Goal: Information Seeking & Learning: Find specific page/section

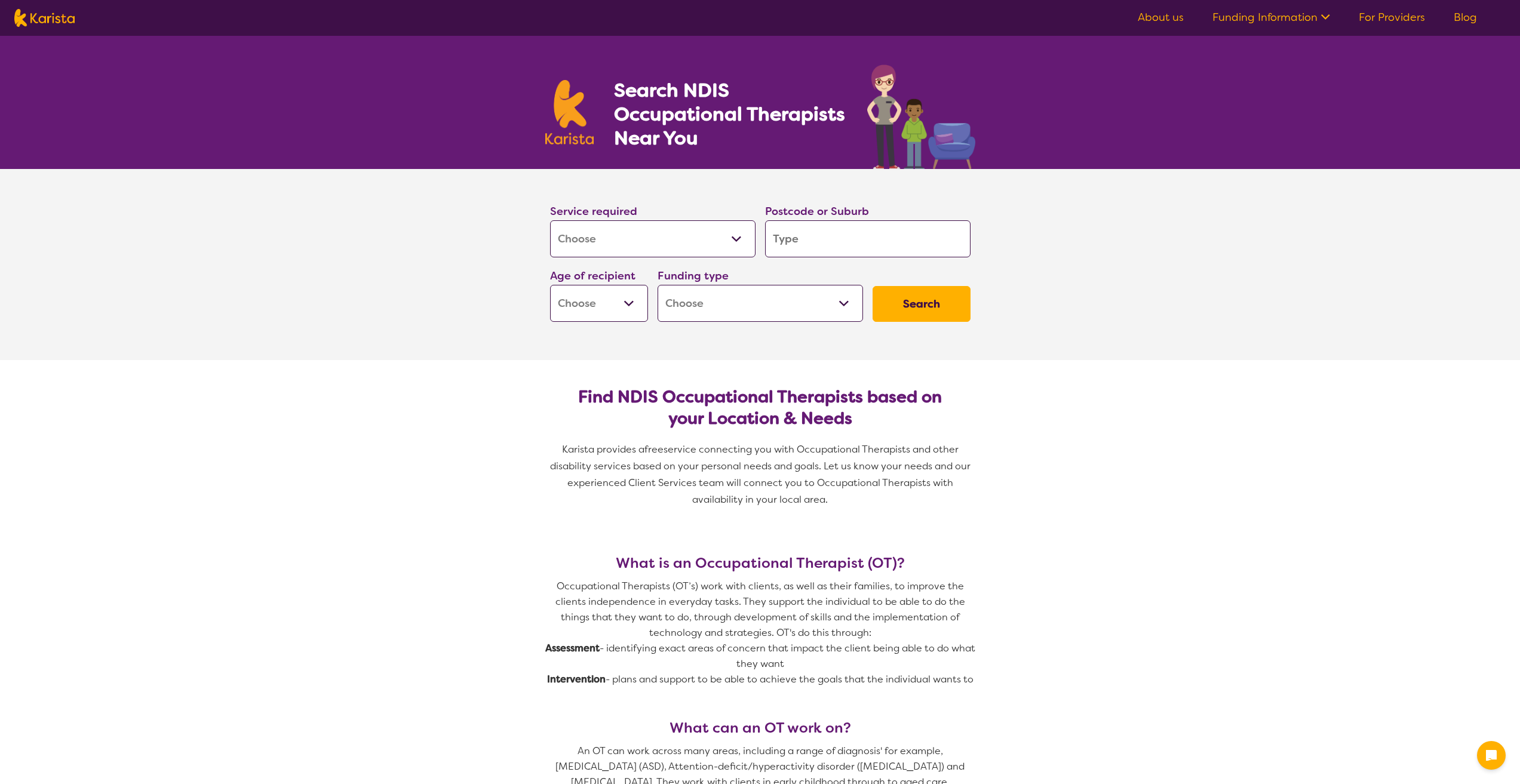
select select "[MEDICAL_DATA]"
click at [941, 226] on input "search" at bounding box center [867, 239] width 205 height 37
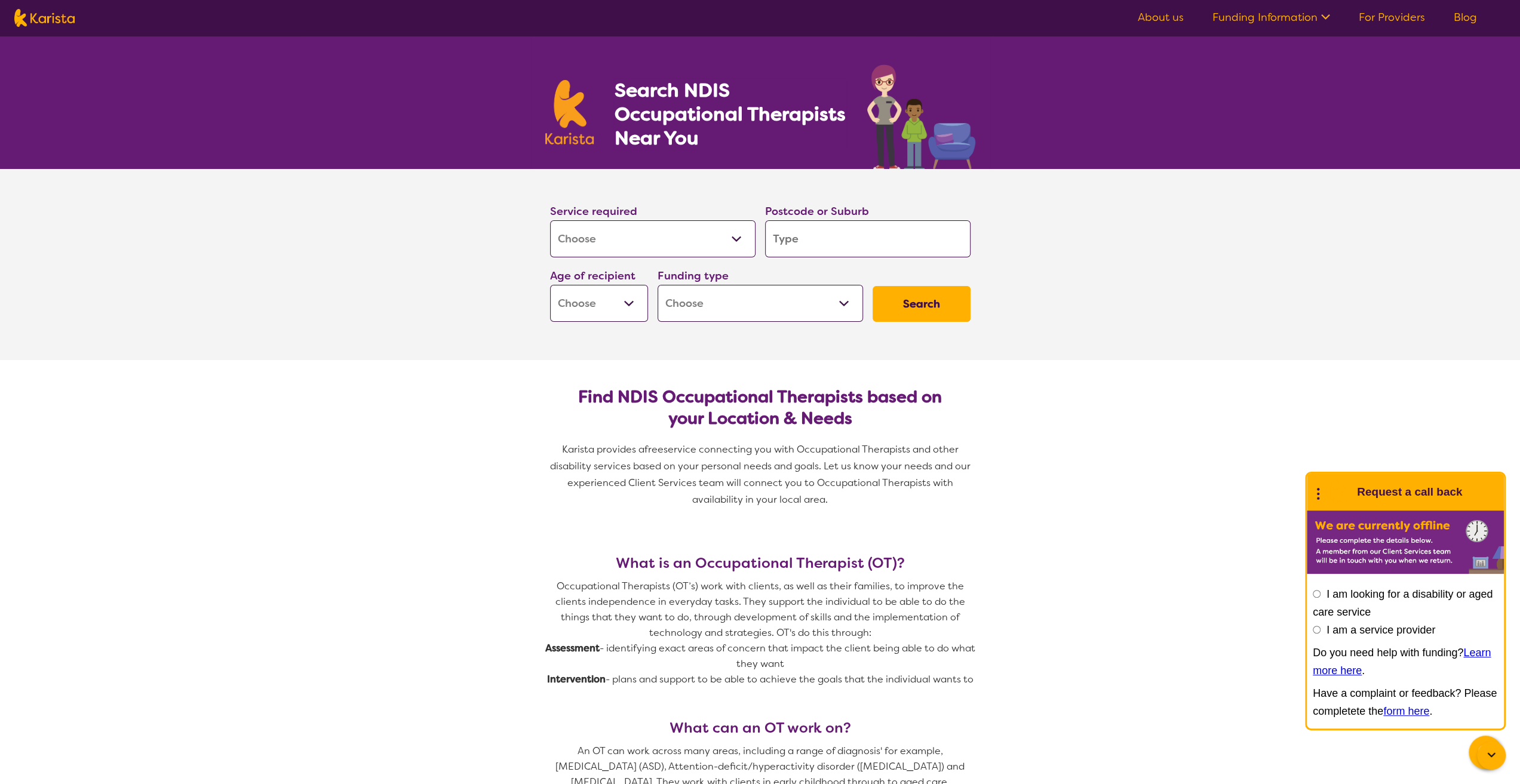
click at [719, 313] on select "Home Care Package (HCP) National Disability Insurance Scheme (NDIS) I don't know" at bounding box center [760, 303] width 205 height 37
select select "i-don-t-know"
click at [658, 285] on select "Home Care Package (HCP) National Disability Insurance Scheme (NDIS) I don't know" at bounding box center [760, 303] width 205 height 37
select select "i-don-t-know"
drag, startPoint x: 595, startPoint y: 294, endPoint x: 601, endPoint y: 303, distance: 10.8
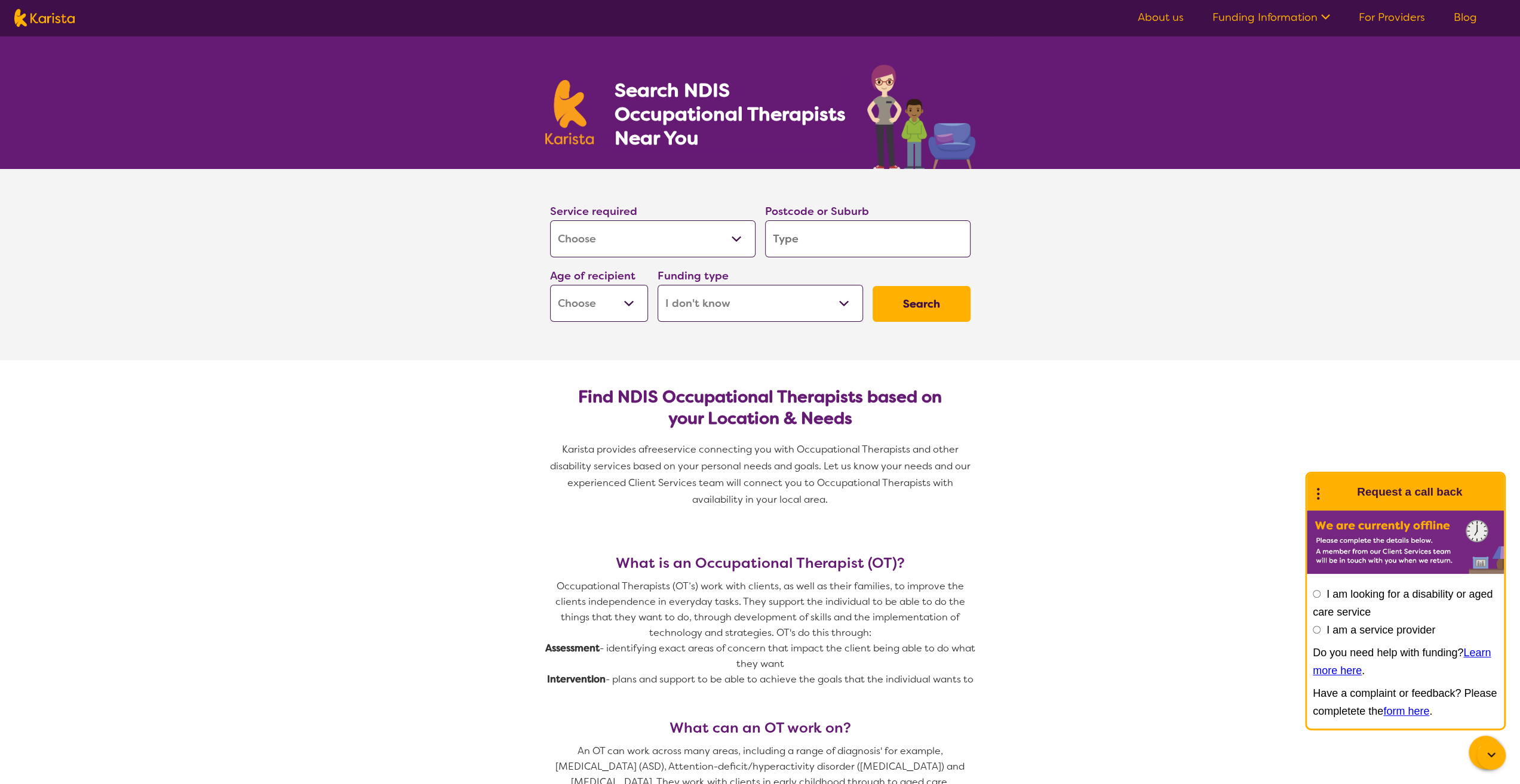
click at [595, 296] on select "Early Childhood - 0 to 9 Child - 10 to 11 Adolescent - 12 to 17 Adult - 18 to 6…" at bounding box center [599, 303] width 98 height 37
select select "EC"
click at [550, 285] on select "Early Childhood - 0 to 9 Child - 10 to 11 Adolescent - 12 to 17 Adult - 18 to 6…" at bounding box center [599, 303] width 98 height 37
select select "EC"
click at [884, 223] on input "search" at bounding box center [867, 239] width 205 height 37
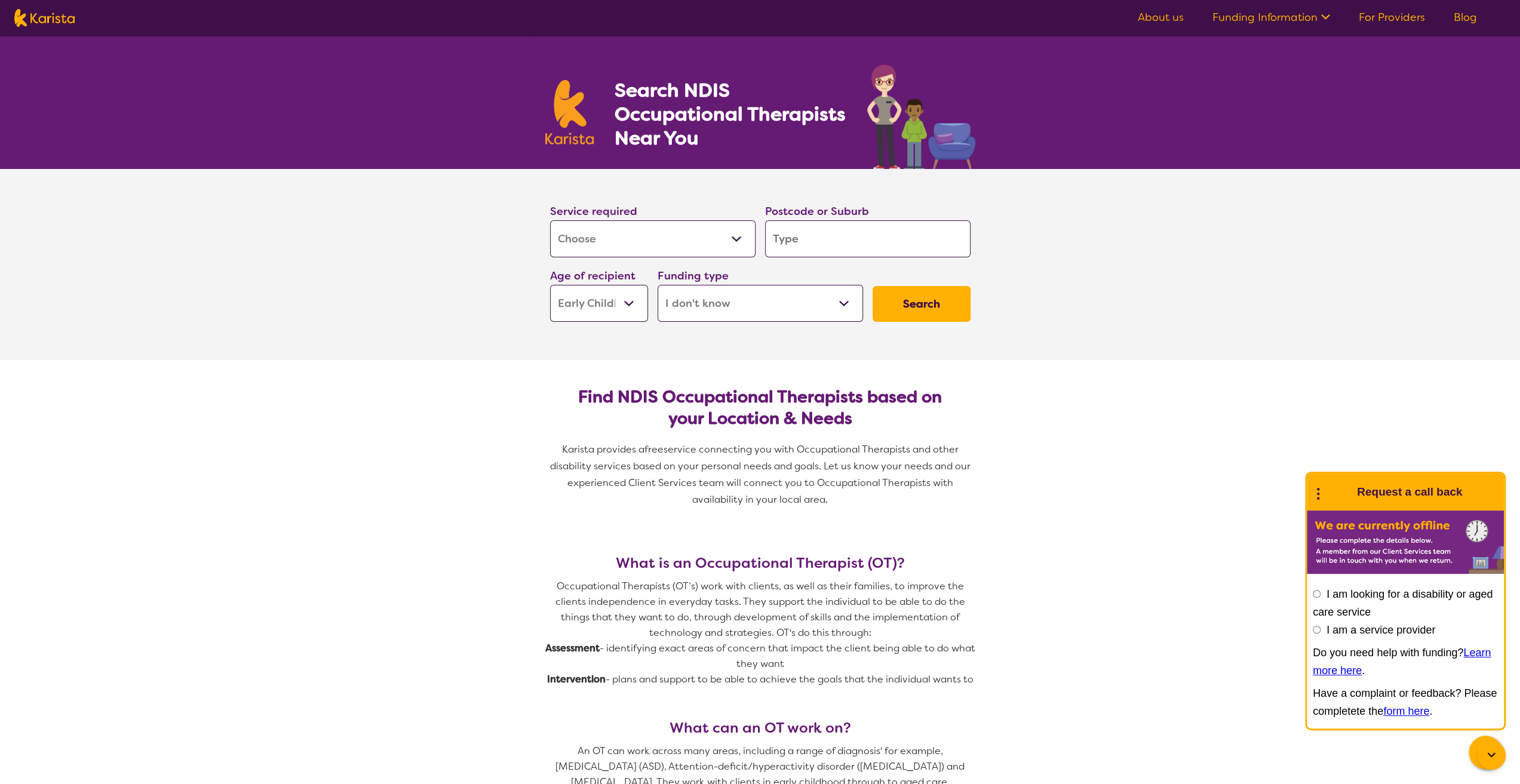
type input "2"
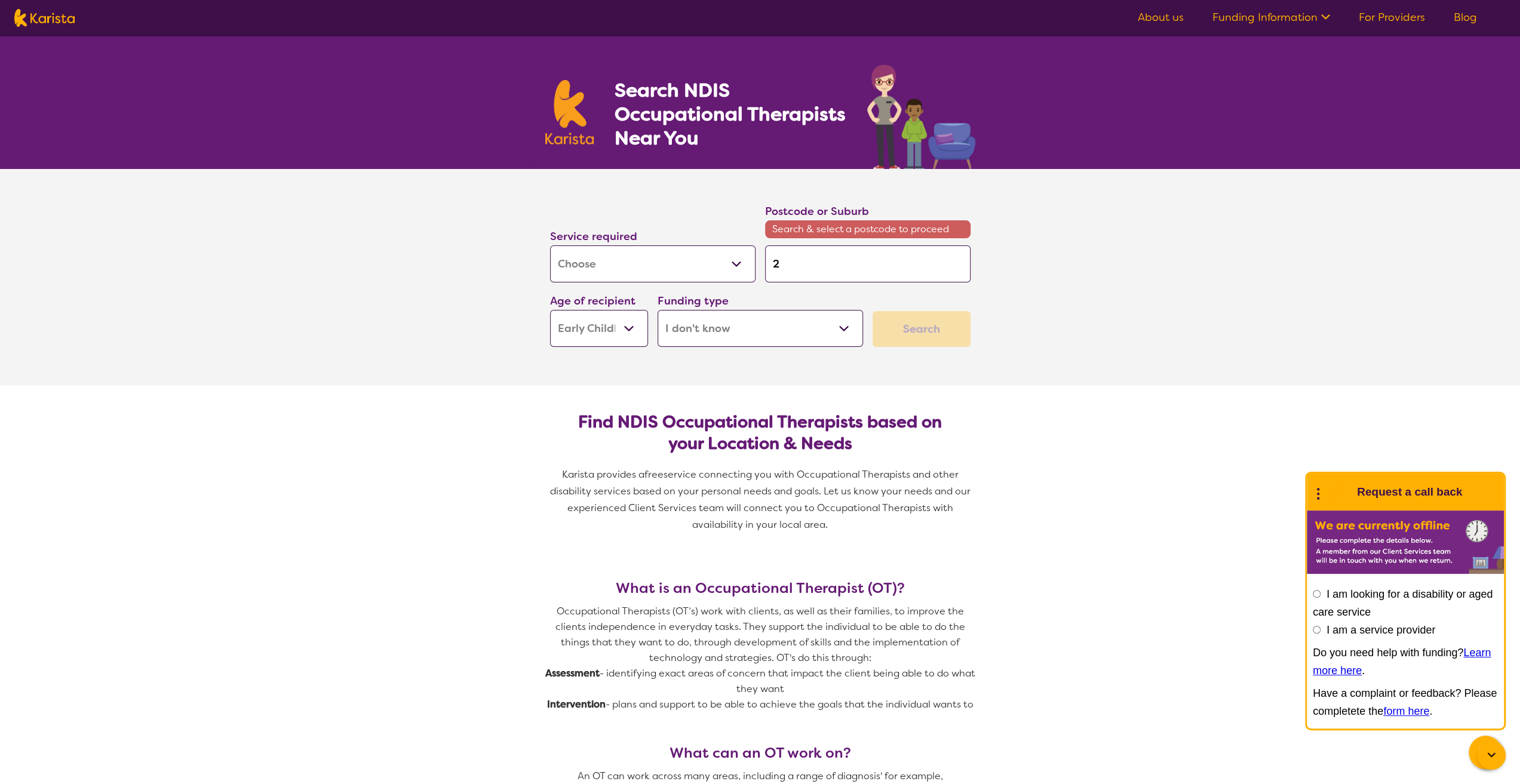
type input "22"
type input "225"
type input "2250"
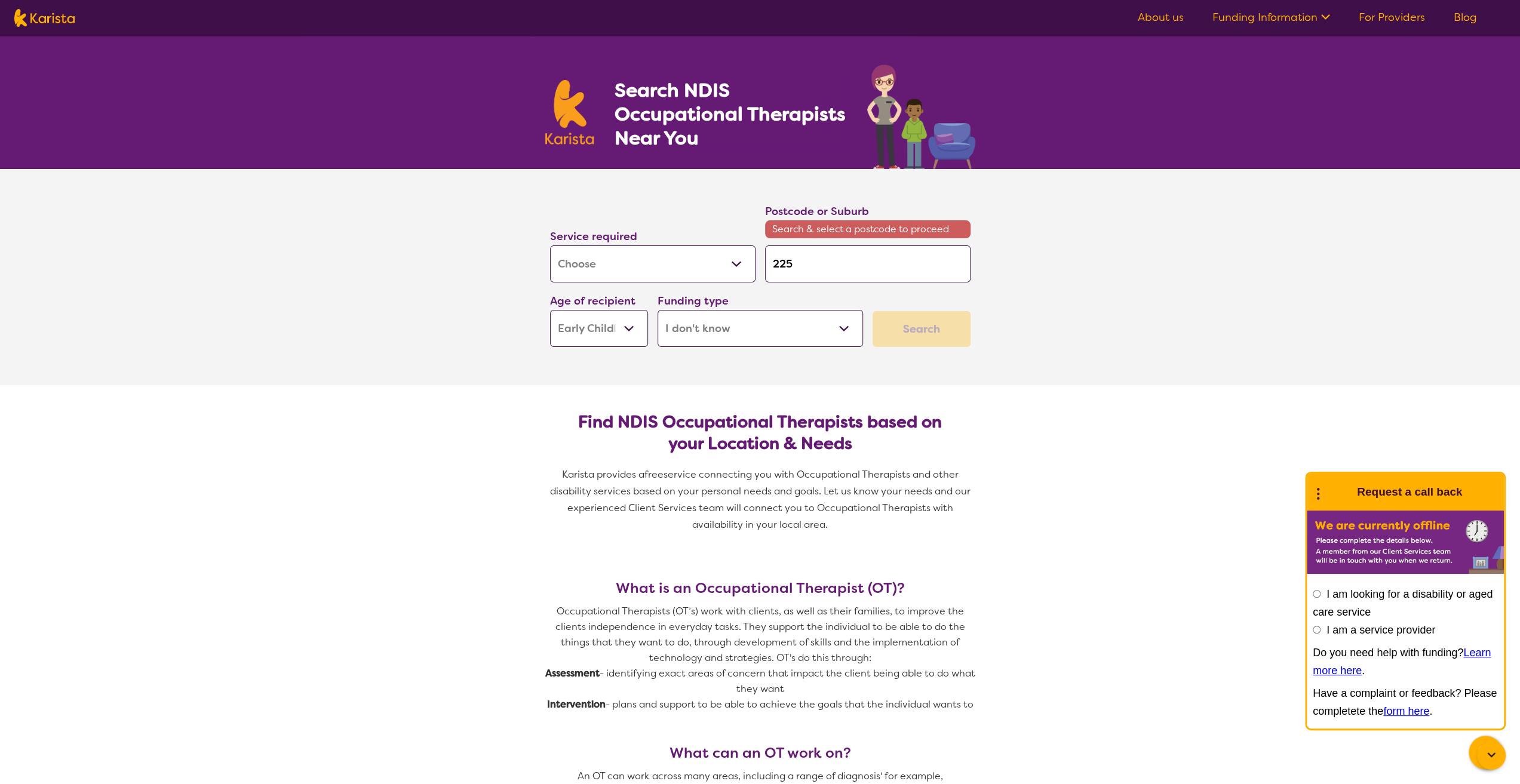
type input "2250"
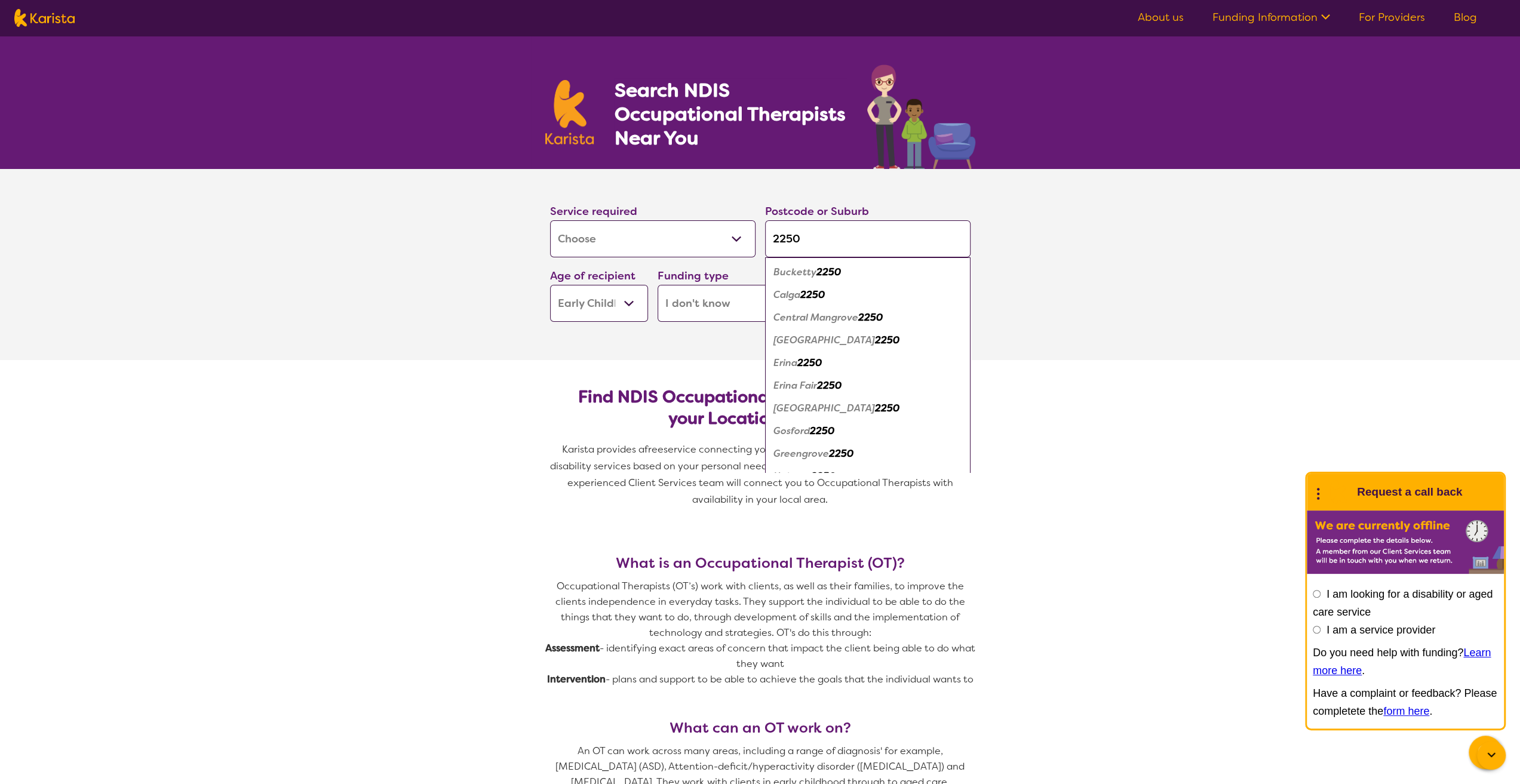
type input "2250"
drag, startPoint x: 804, startPoint y: 426, endPoint x: 851, endPoint y: 398, distance: 54.7
click at [804, 424] on em "Gosford" at bounding box center [791, 431] width 36 height 12
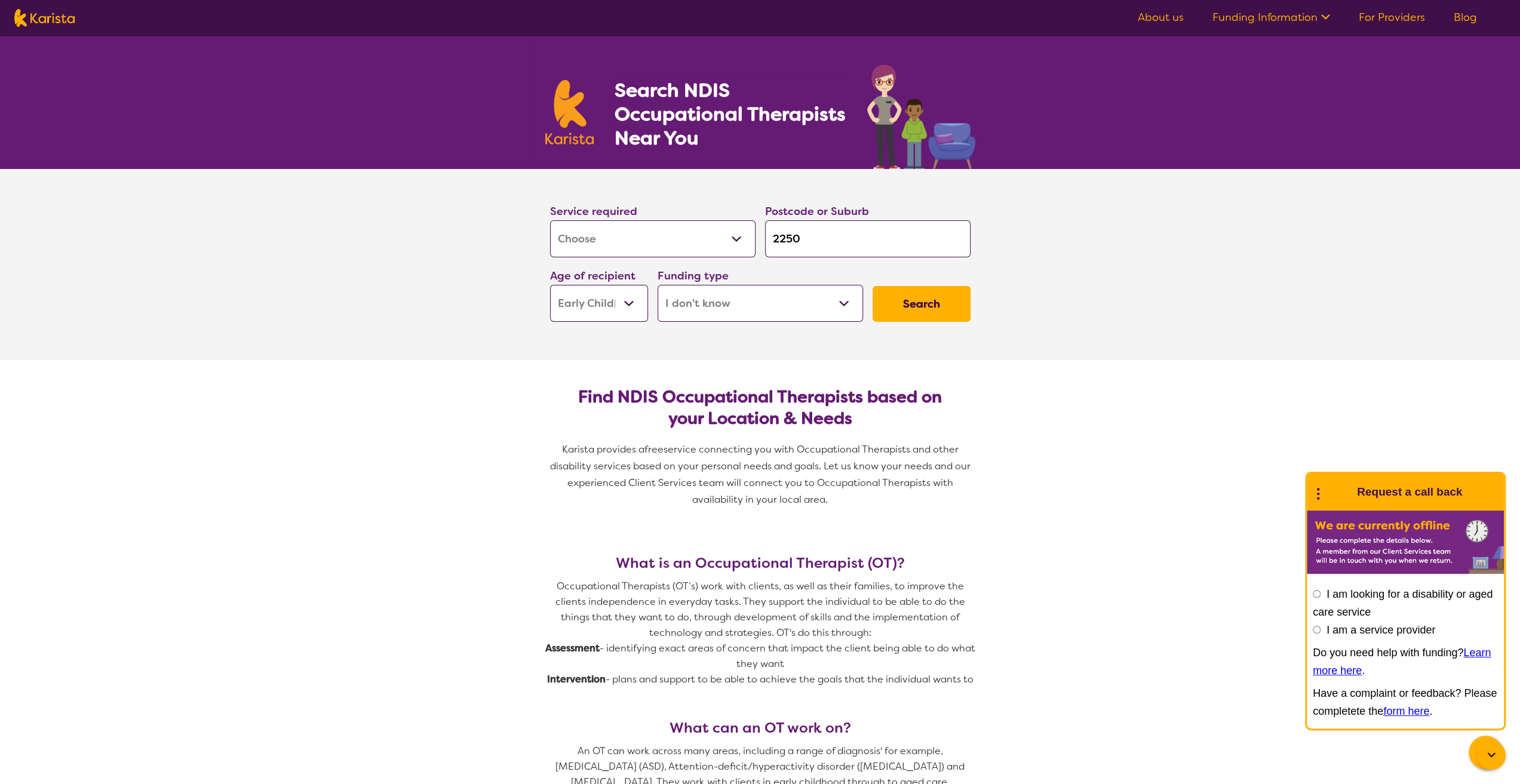
click at [931, 315] on button "Search" at bounding box center [922, 304] width 98 height 36
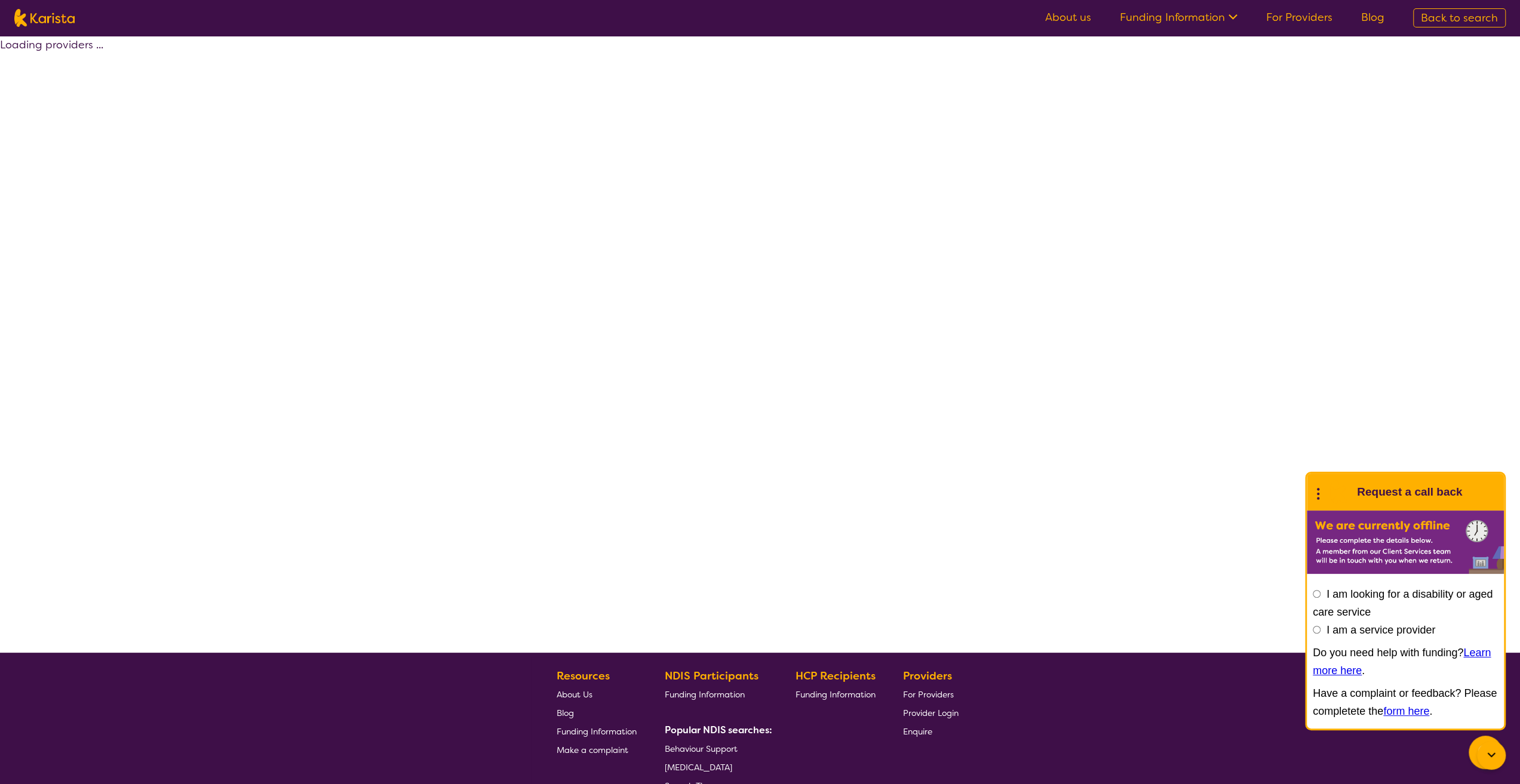
select select "[MEDICAL_DATA]"
select select "EC"
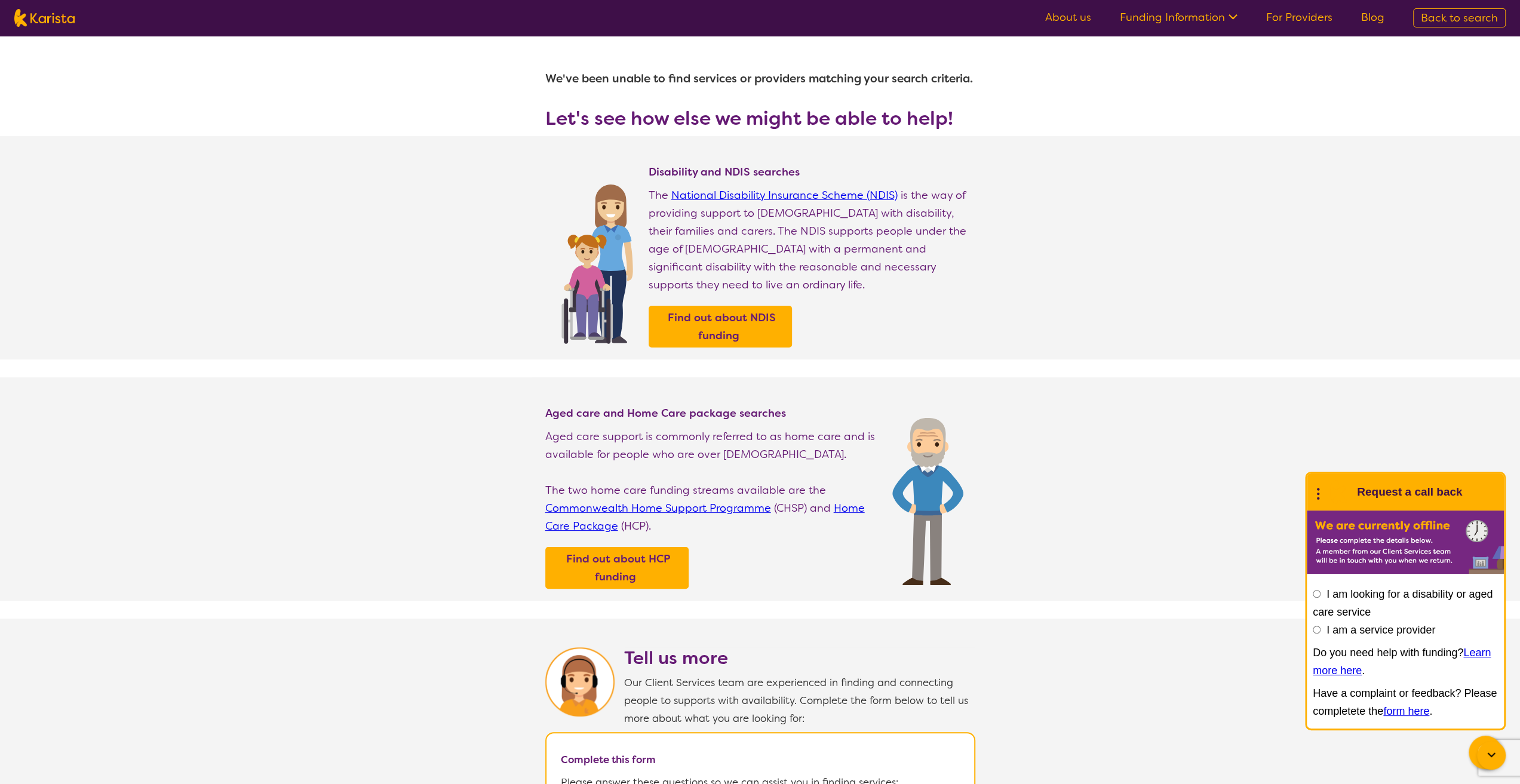
drag, startPoint x: 1031, startPoint y: 489, endPoint x: 1054, endPoint y: 458, distance: 38.6
click at [1034, 485] on section "Aged care and Home Care package searches Aged care support is commonly referred…" at bounding box center [760, 489] width 1520 height 223
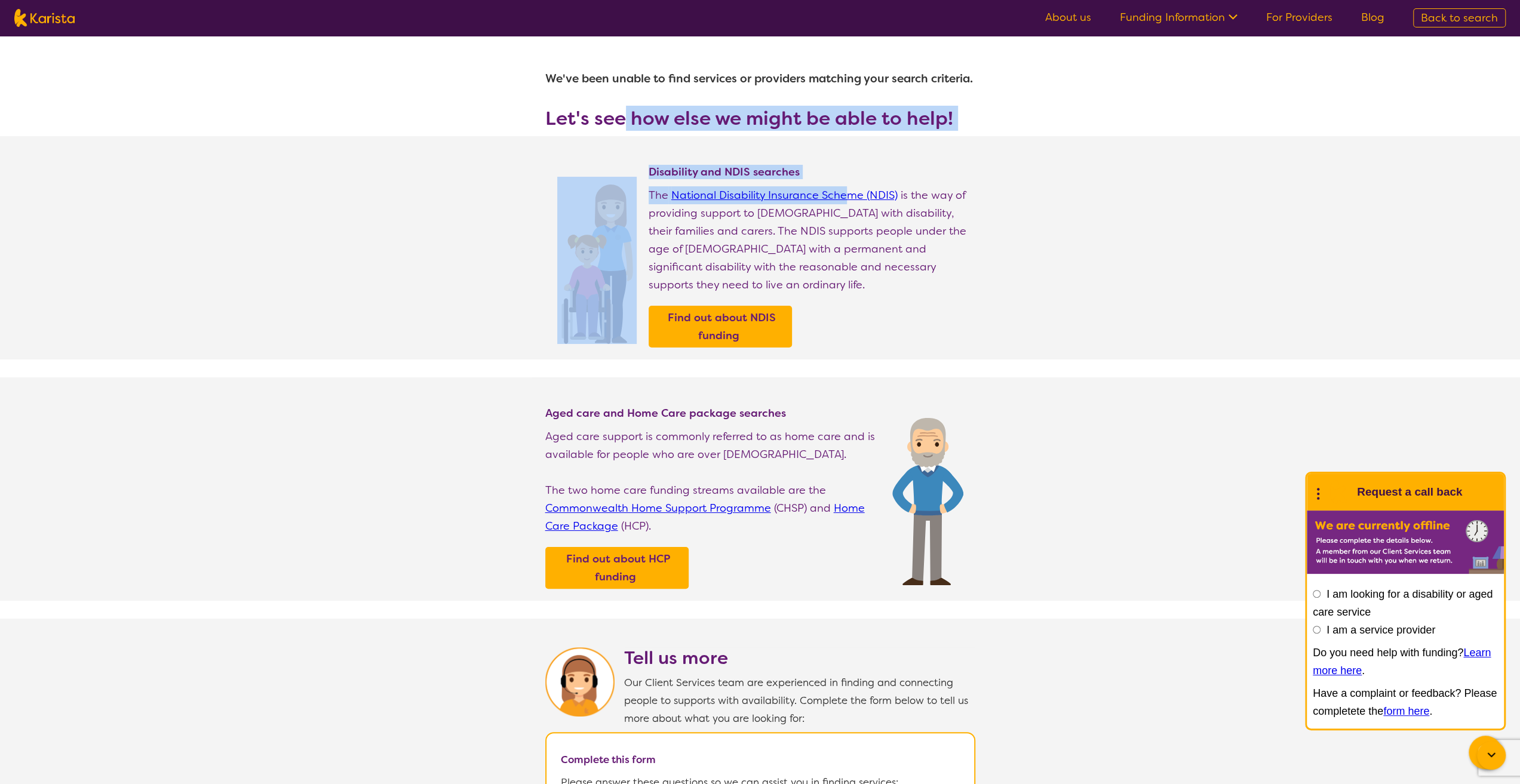
drag, startPoint x: 622, startPoint y: 109, endPoint x: 1121, endPoint y: 210, distance: 509.1
click at [1112, 210] on section "We've been unable to find services or providers matching your search criteria. …" at bounding box center [760, 670] width 1520 height 1269
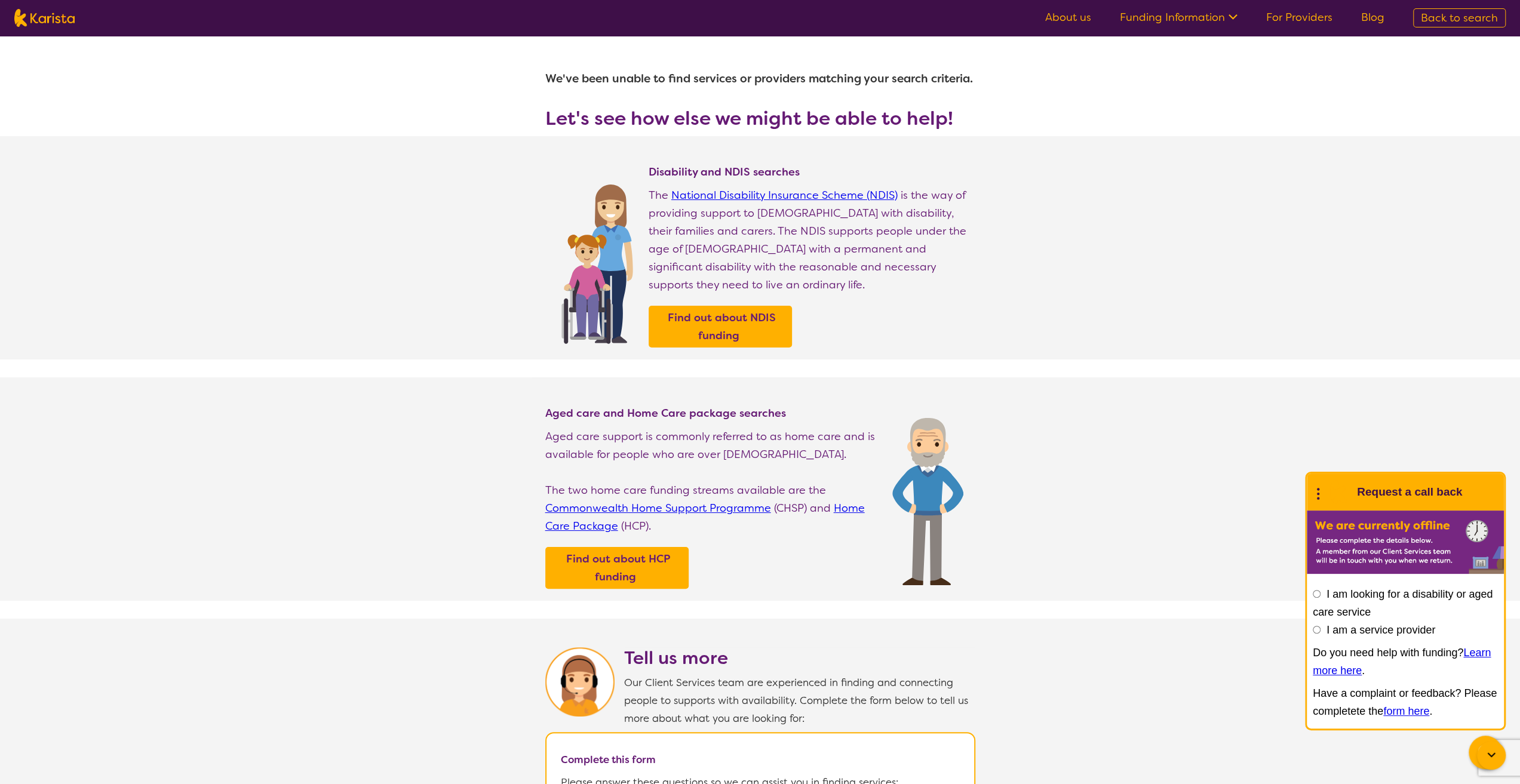
click at [1118, 229] on section "Disability and NDIS searches The National Disability Insurance Scheme (NDIS) is…" at bounding box center [760, 248] width 1520 height 223
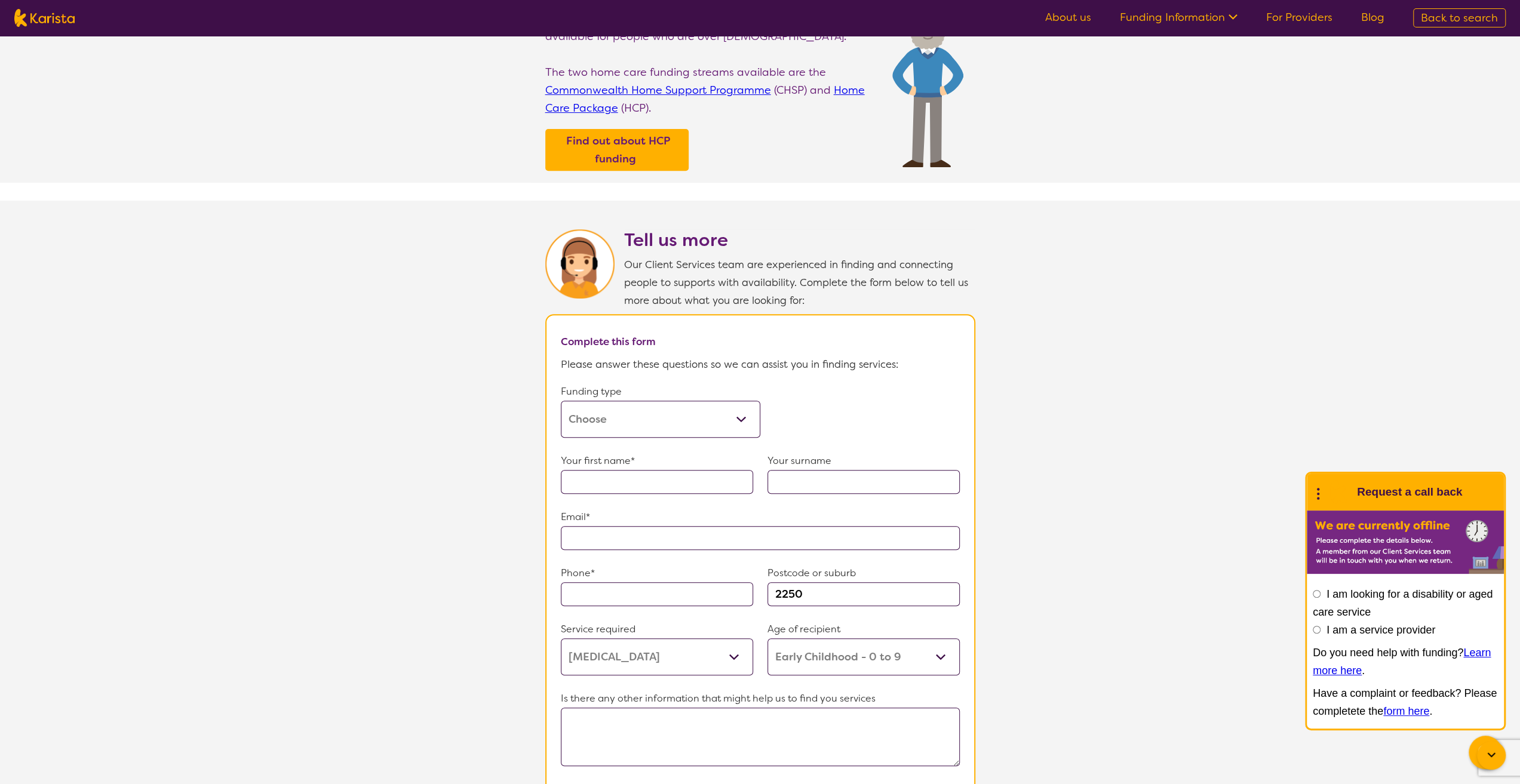
scroll to position [801, 0]
